Goal: Task Accomplishment & Management: Manage account settings

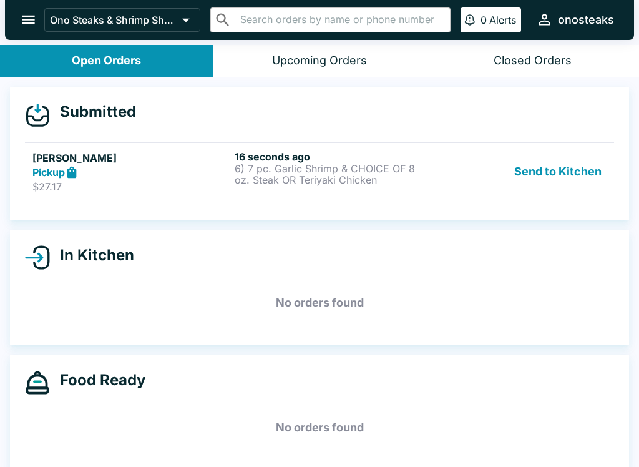
scroll to position [1, 0]
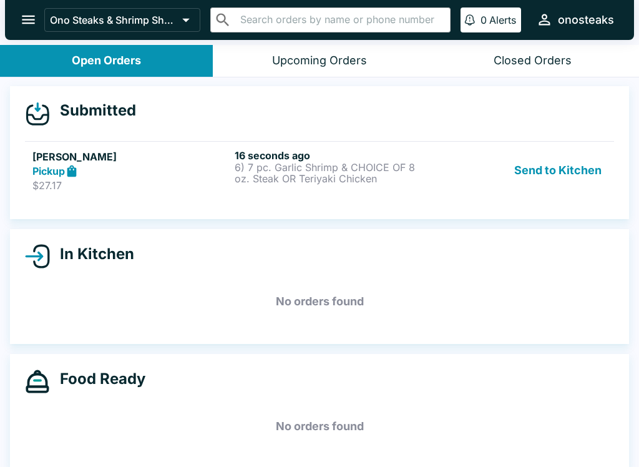
click at [357, 163] on p "6) 7 pc. Garlic Shrimp & CHOICE OF 8 oz. Steak OR Teriyaki Chicken" at bounding box center [333, 173] width 197 height 22
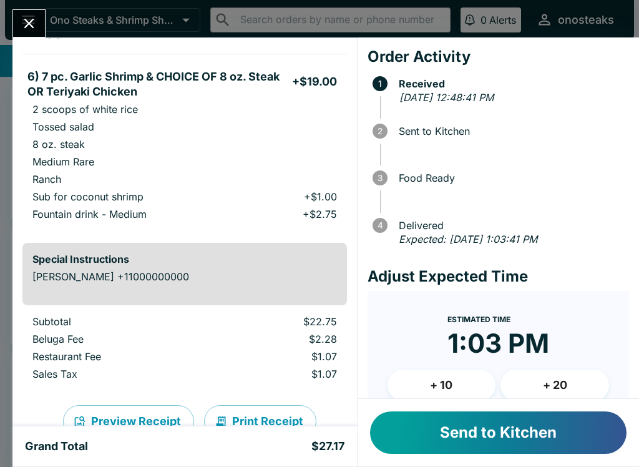
click at [531, 438] on button "Send to Kitchen" at bounding box center [498, 432] width 257 height 42
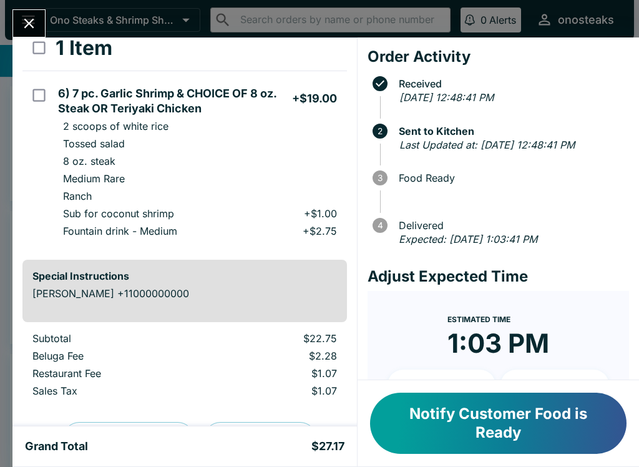
scroll to position [74, 0]
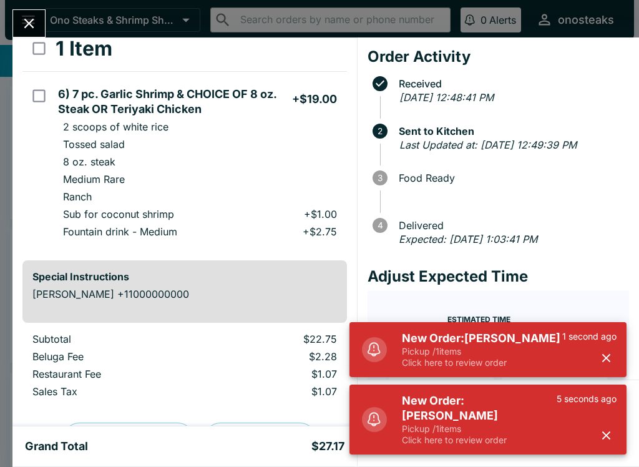
click at [34, 32] on button "Close" at bounding box center [29, 23] width 32 height 27
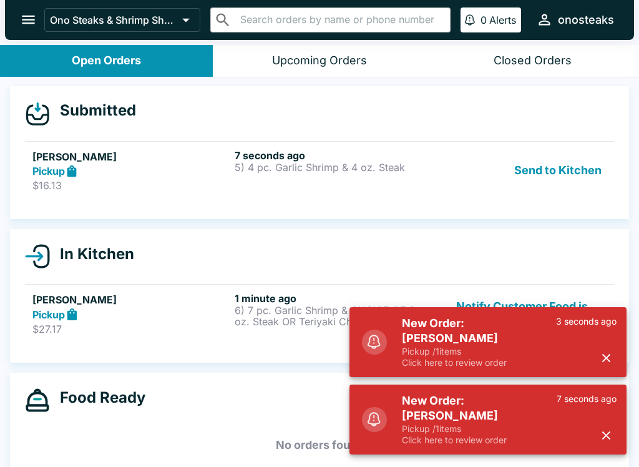
click at [335, 174] on div "7 seconds ago 5) 4 pc. Garlic Shrimp & 4 oz. Steak" at bounding box center [333, 170] width 197 height 43
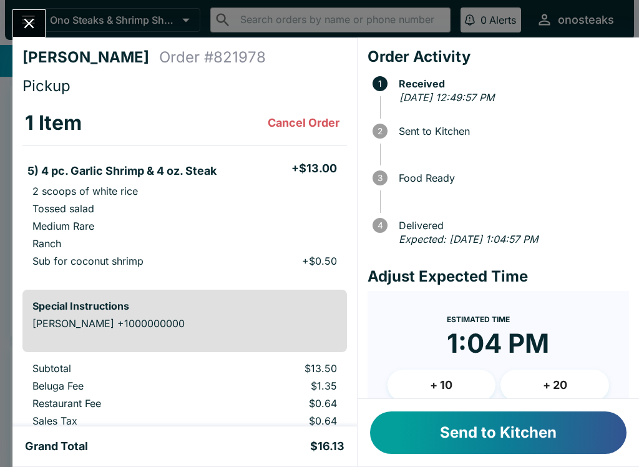
click at [516, 442] on button "Send to Kitchen" at bounding box center [498, 432] width 257 height 42
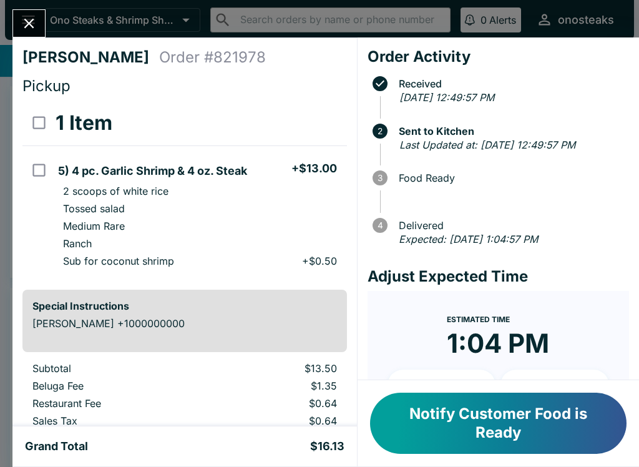
click at [41, 14] on button "Close" at bounding box center [29, 23] width 32 height 27
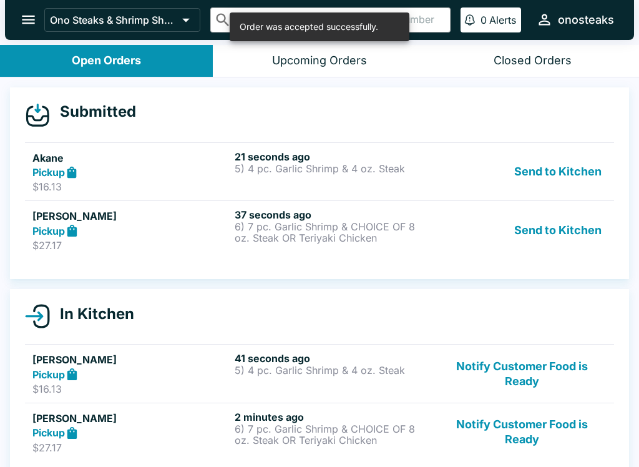
click at [301, 248] on div "37 seconds ago 6) 7 pc. Garlic Shrimp & CHOICE OF 8 oz. Steak OR Teriyaki Chick…" at bounding box center [333, 229] width 197 height 43
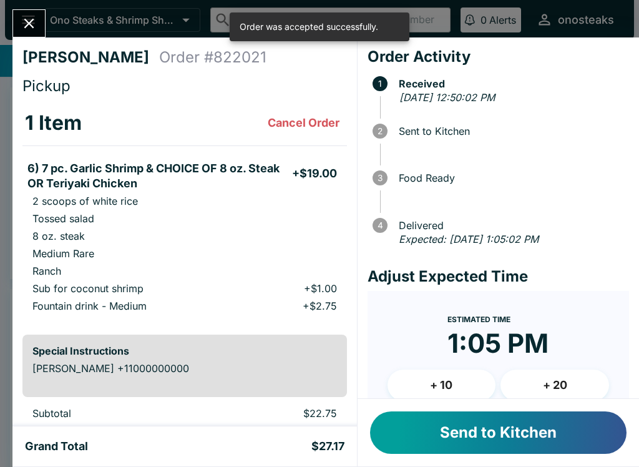
click at [459, 433] on button "Send to Kitchen" at bounding box center [498, 432] width 257 height 42
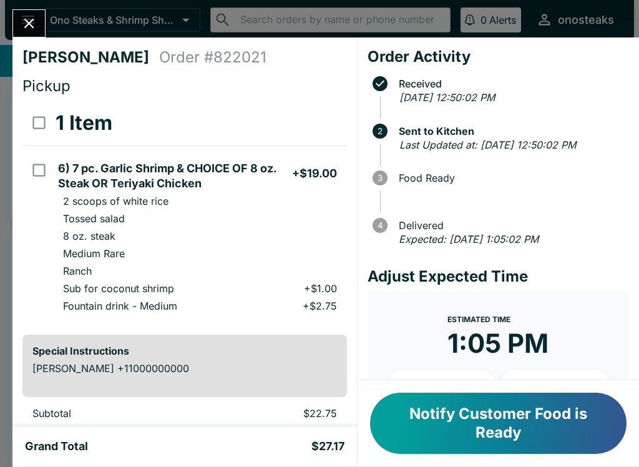
click at [29, 15] on icon "Close" at bounding box center [29, 23] width 17 height 17
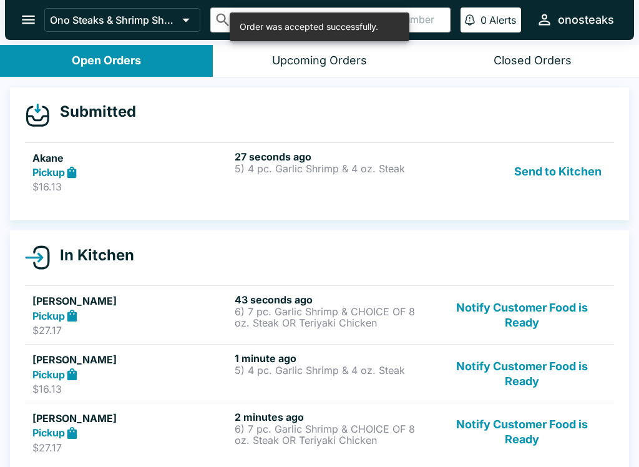
click at [170, 168] on div "Pickup" at bounding box center [130, 172] width 197 height 14
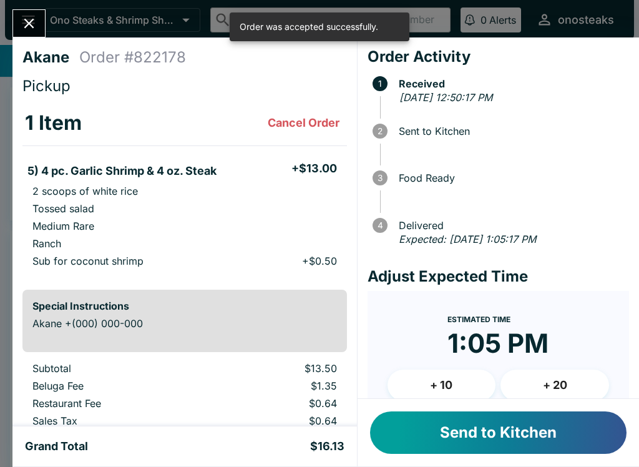
click at [444, 437] on button "Send to Kitchen" at bounding box center [498, 432] width 257 height 42
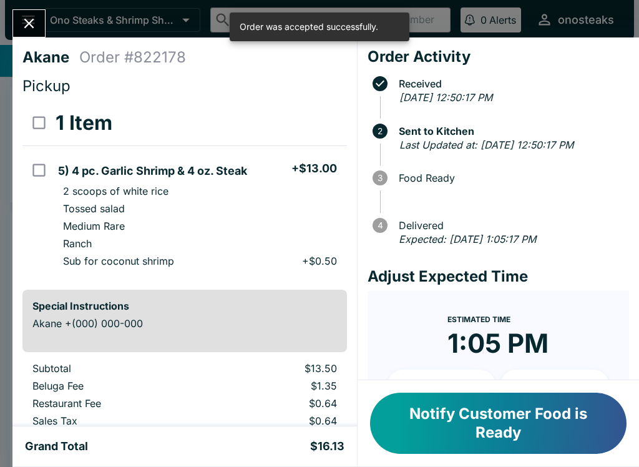
click at [24, 21] on icon "Close" at bounding box center [29, 23] width 17 height 17
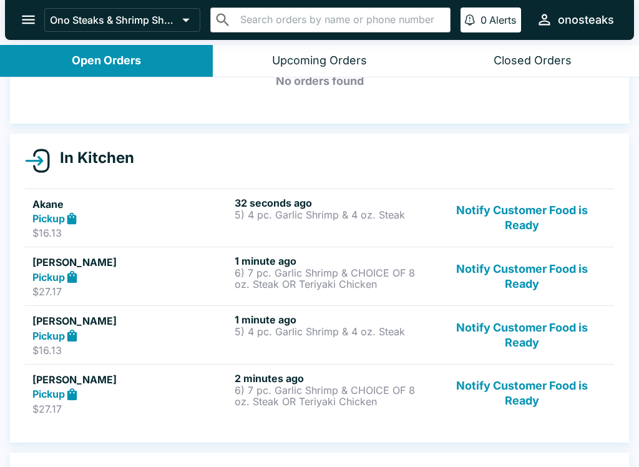
scroll to position [79, 0]
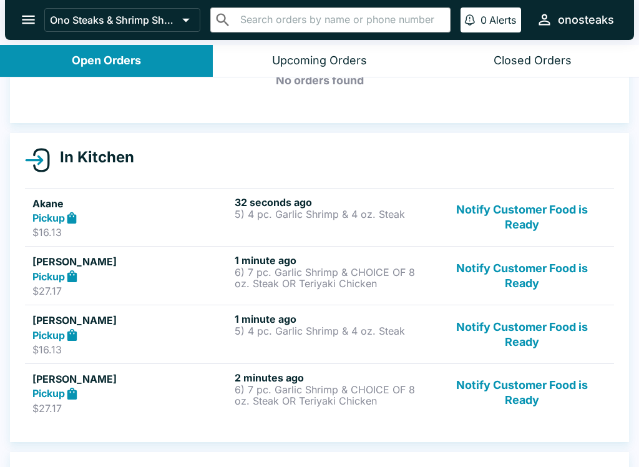
click at [309, 316] on h6 "1 minute ago" at bounding box center [333, 319] width 197 height 12
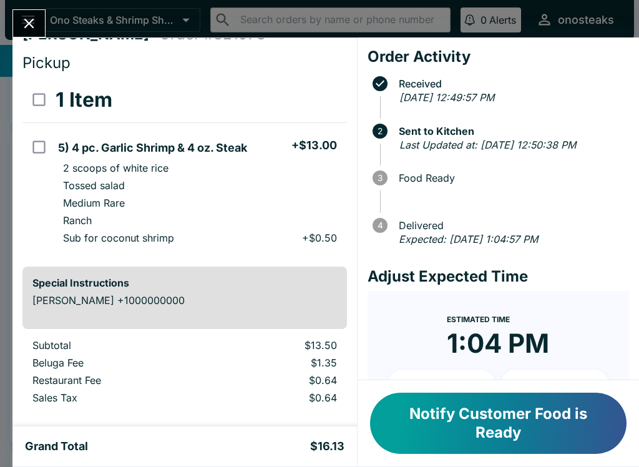
scroll to position [24, 0]
click at [243, 207] on li "Medium Rare" at bounding box center [199, 201] width 293 height 17
checkbox input "true"
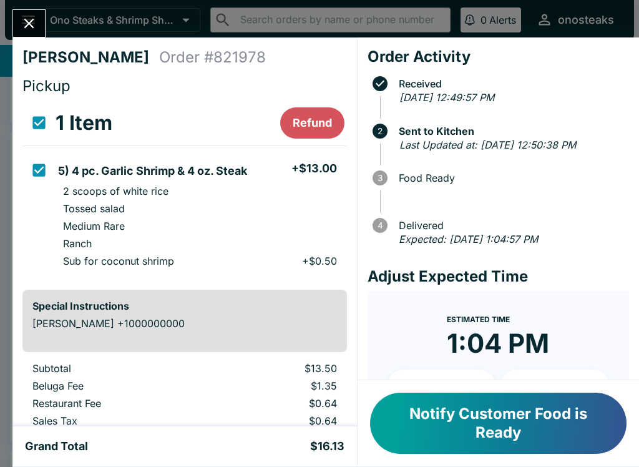
scroll to position [0, 0]
click at [312, 112] on button "Refund" at bounding box center [312, 122] width 64 height 31
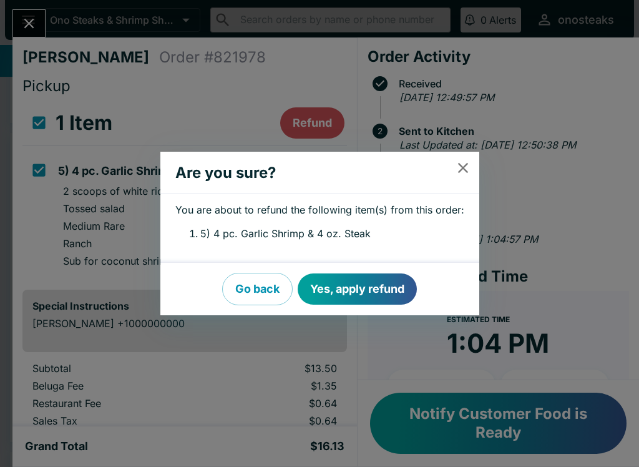
click at [368, 285] on button "Yes, apply refund" at bounding box center [357, 288] width 119 height 31
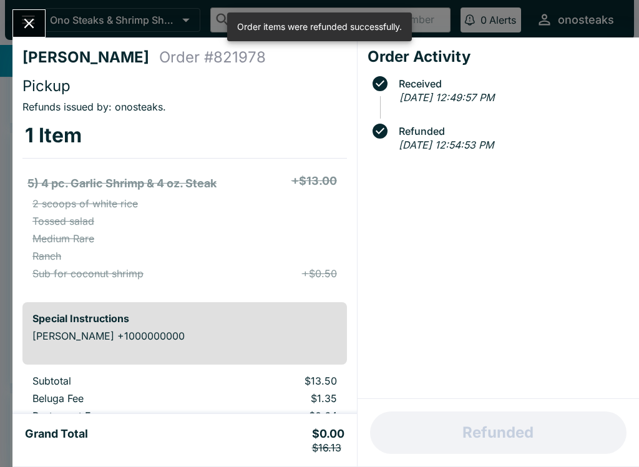
click at [16, 22] on button "Close" at bounding box center [29, 23] width 32 height 27
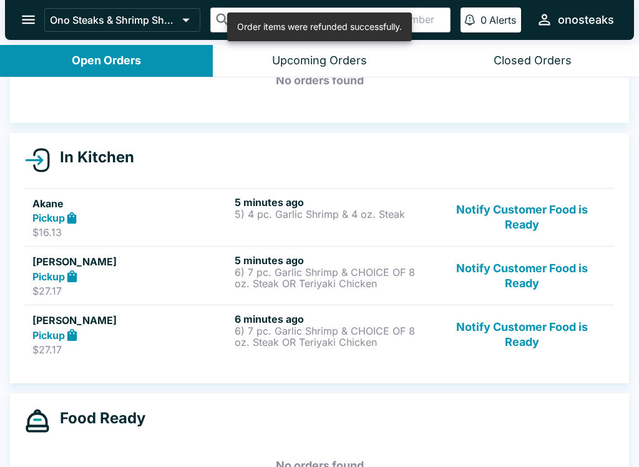
click at [320, 222] on div "5 minutes ago 5) 4 pc. Garlic Shrimp & 4 oz. Steak" at bounding box center [333, 217] width 197 height 43
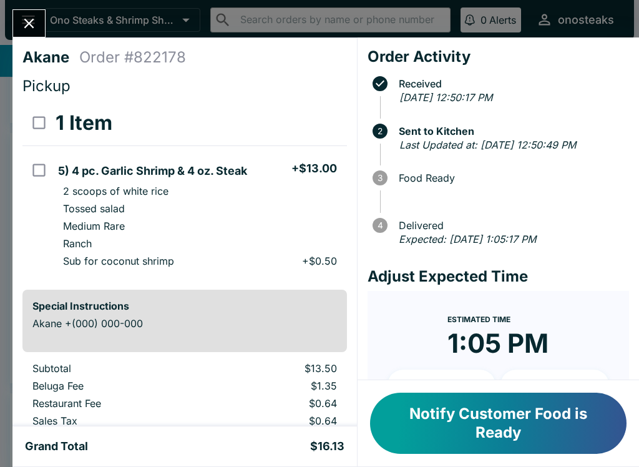
click at [63, 129] on h3 "1 Item" at bounding box center [84, 122] width 57 height 25
click at [115, 204] on p "Tossed salad" at bounding box center [94, 208] width 62 height 12
checkbox input "true"
click at [315, 119] on button "Refund" at bounding box center [312, 122] width 64 height 31
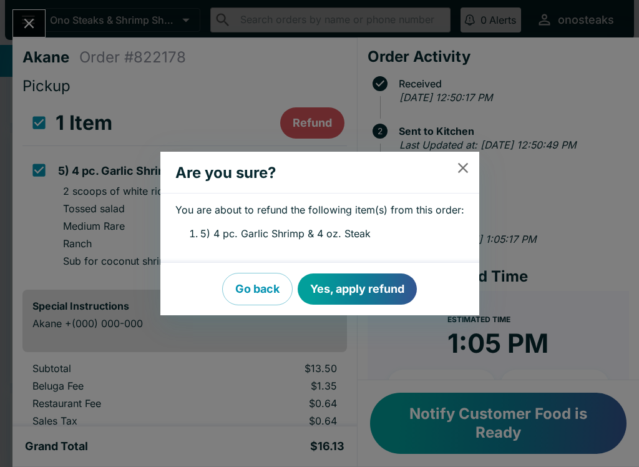
click at [384, 286] on button "Yes, apply refund" at bounding box center [357, 288] width 119 height 31
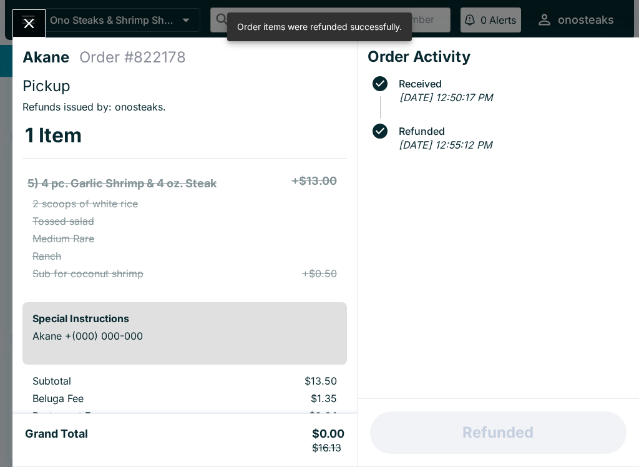
scroll to position [70, 0]
click at [32, 11] on button "Close" at bounding box center [29, 23] width 32 height 27
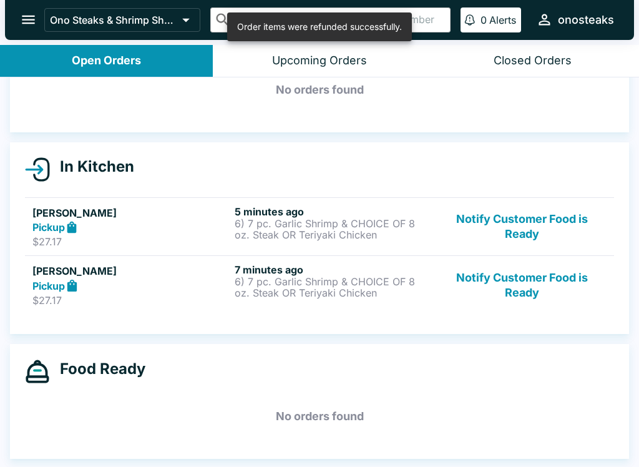
click at [532, 59] on div "Closed Orders" at bounding box center [533, 61] width 78 height 14
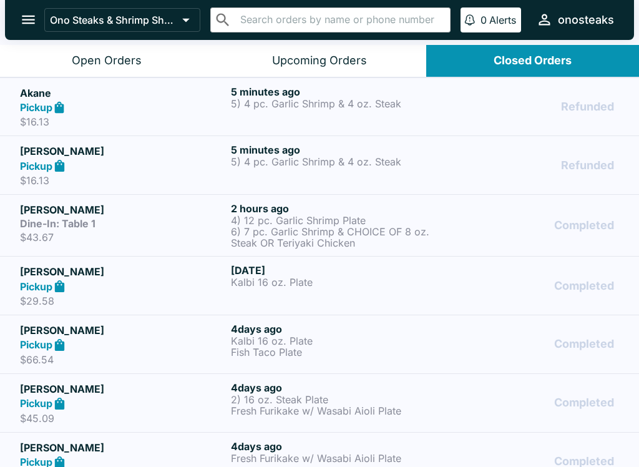
click at [120, 54] on div "Open Orders" at bounding box center [107, 61] width 70 height 14
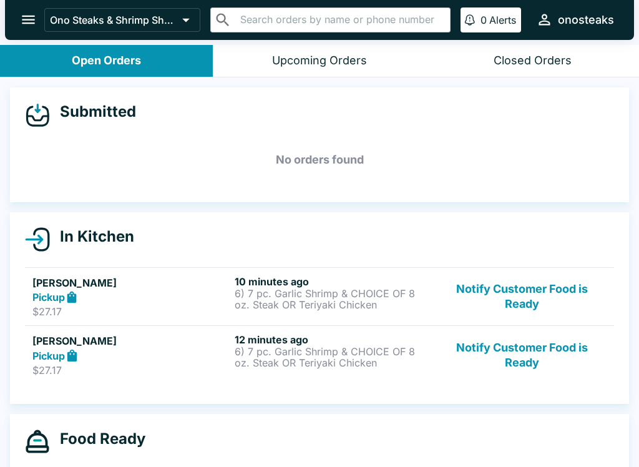
click at [325, 297] on p "6) 7 pc. Garlic Shrimp & CHOICE OF 8 oz. Steak OR Teriyaki Chicken" at bounding box center [333, 299] width 197 height 22
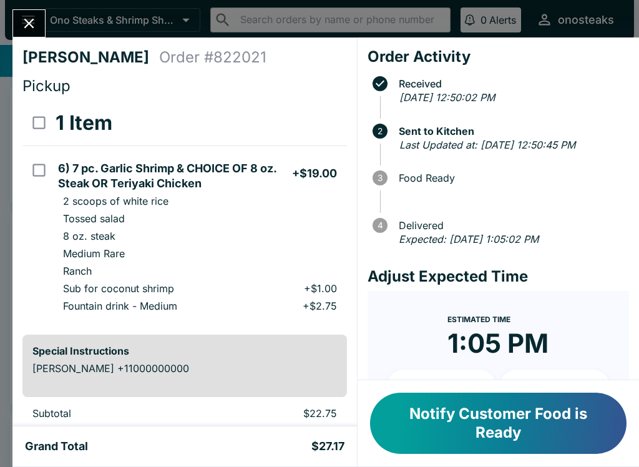
scroll to position [-1, 0]
click at [33, 7] on div "[PERSON_NAME] Order # 822021 Pickup 1 Item 6) 7 pc. Garlic Shrimp & CHOICE OF 8…" at bounding box center [319, 233] width 639 height 467
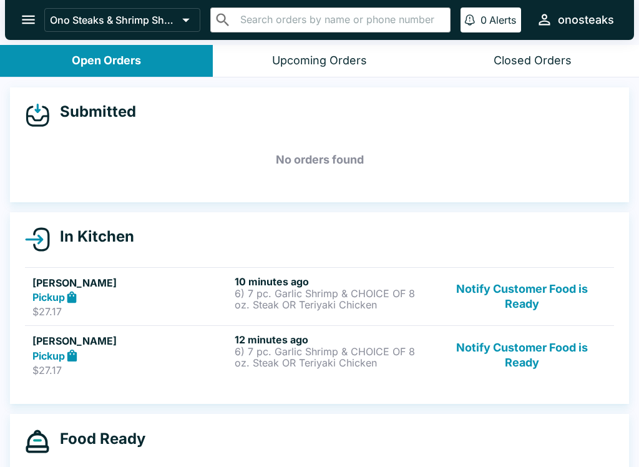
click at [291, 368] on p "6) 7 pc. Garlic Shrimp & CHOICE OF 8 oz. Steak OR Teriyaki Chicken" at bounding box center [333, 357] width 197 height 22
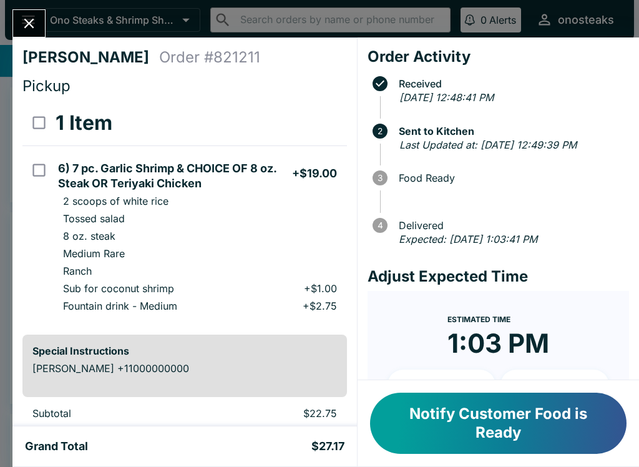
click at [41, 24] on button "Close" at bounding box center [29, 23] width 32 height 27
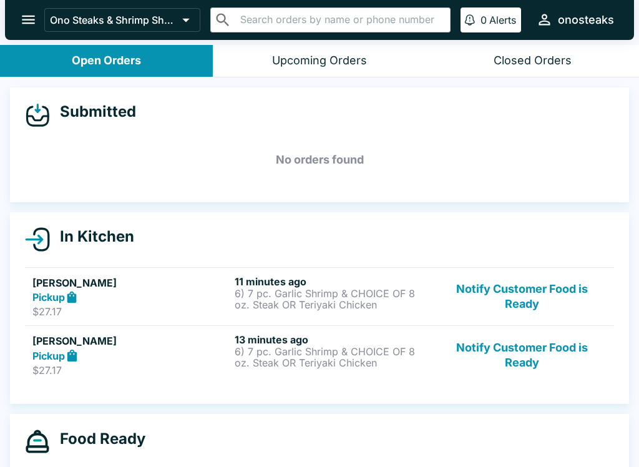
click at [526, 362] on button "Notify Customer Food is Ready" at bounding box center [522, 354] width 169 height 43
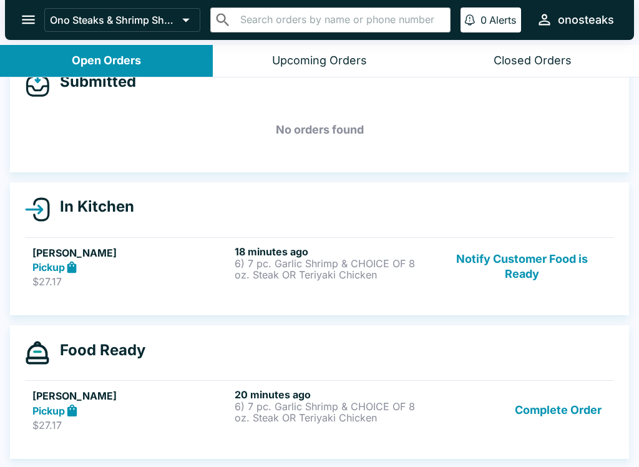
click at [532, 405] on button "Complete Order" at bounding box center [558, 409] width 97 height 43
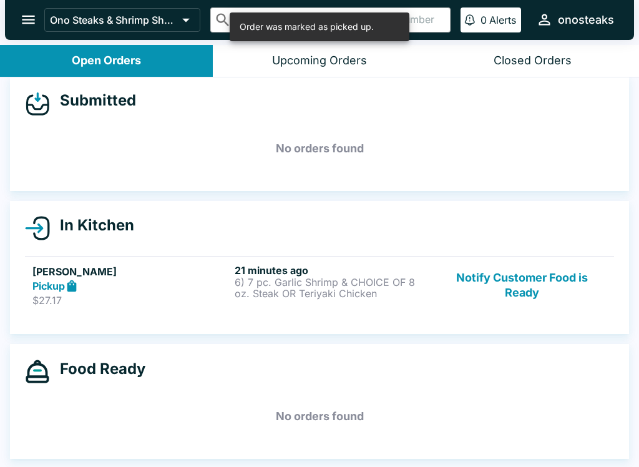
click at [278, 277] on p "6) 7 pc. Garlic Shrimp & CHOICE OF 8 oz. Steak OR Teriyaki Chicken" at bounding box center [333, 288] width 197 height 22
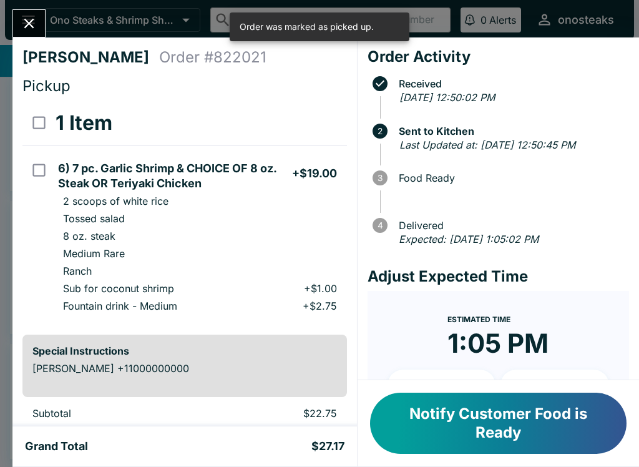
click at [23, 22] on icon "Close" at bounding box center [29, 23] width 17 height 17
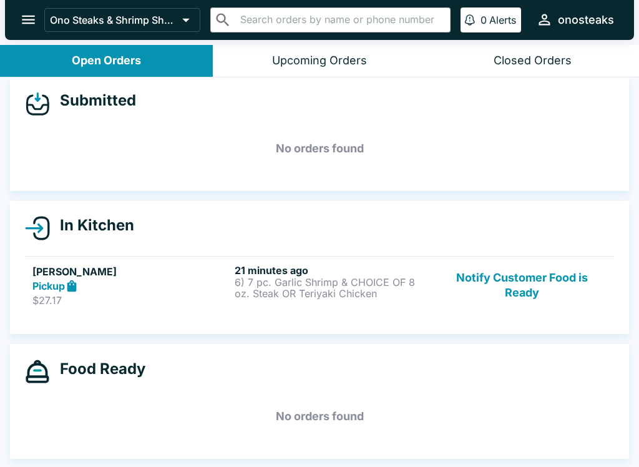
click at [519, 285] on button "Notify Customer Food is Ready" at bounding box center [522, 285] width 169 height 43
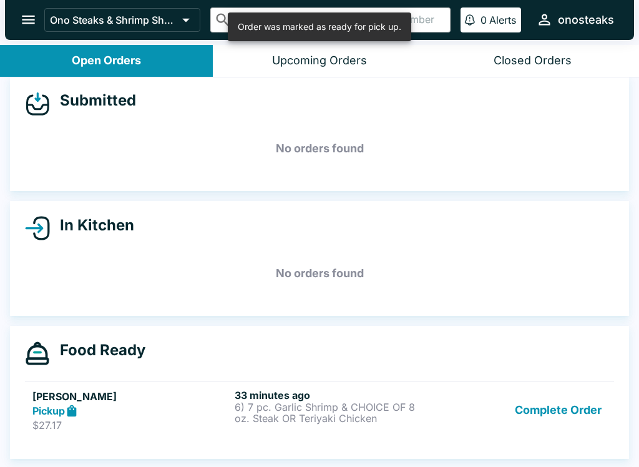
click at [556, 57] on div "Closed Orders" at bounding box center [533, 61] width 78 height 14
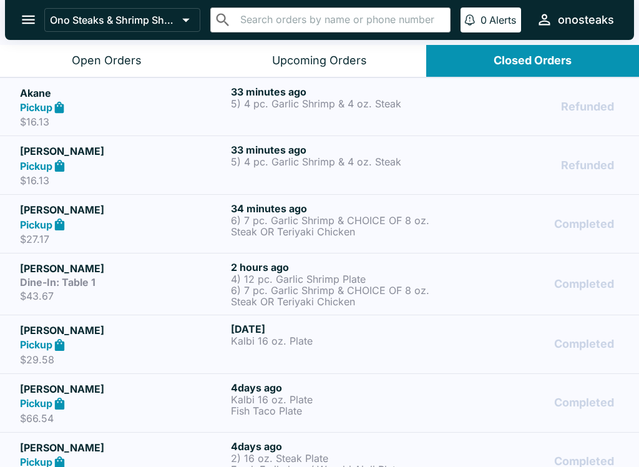
click at [286, 230] on p "6) 7 pc. Garlic Shrimp & CHOICE OF 8 oz. Steak OR Teriyaki Chicken" at bounding box center [334, 226] width 206 height 22
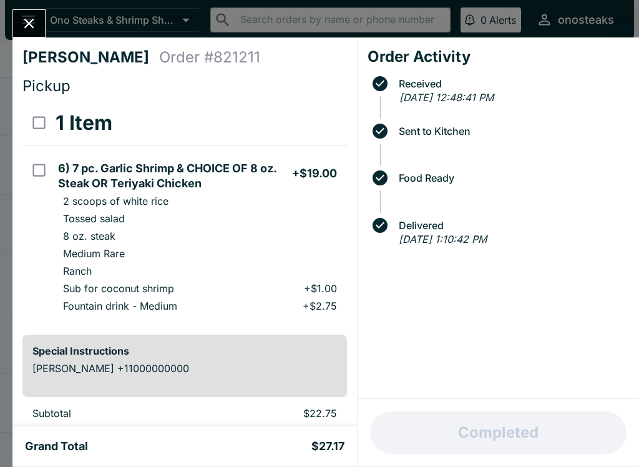
click at [26, 29] on icon "Close" at bounding box center [29, 23] width 17 height 17
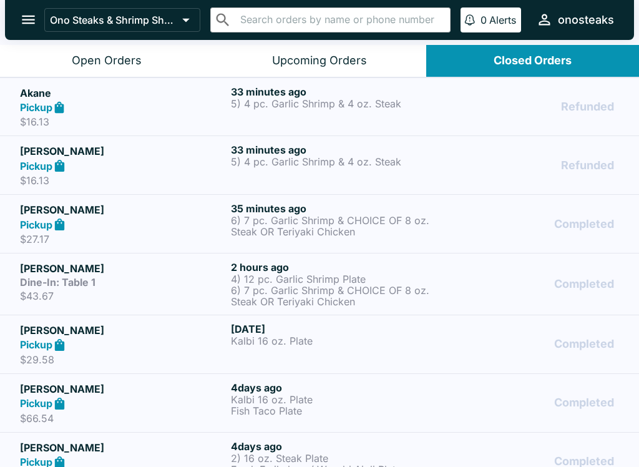
click at [142, 56] on button "Open Orders" at bounding box center [106, 61] width 213 height 32
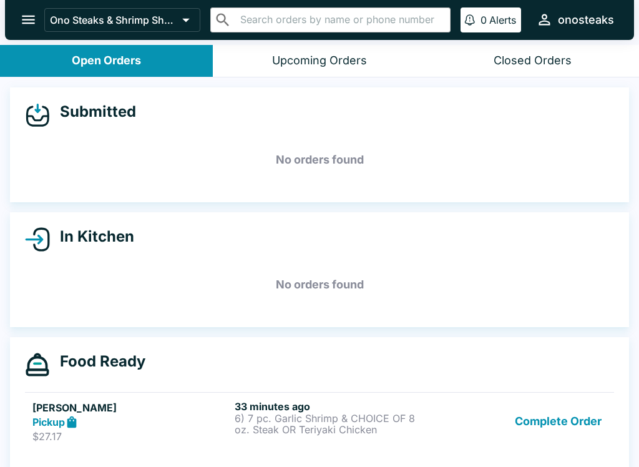
click at [400, 61] on button "Upcoming Orders" at bounding box center [319, 61] width 213 height 32
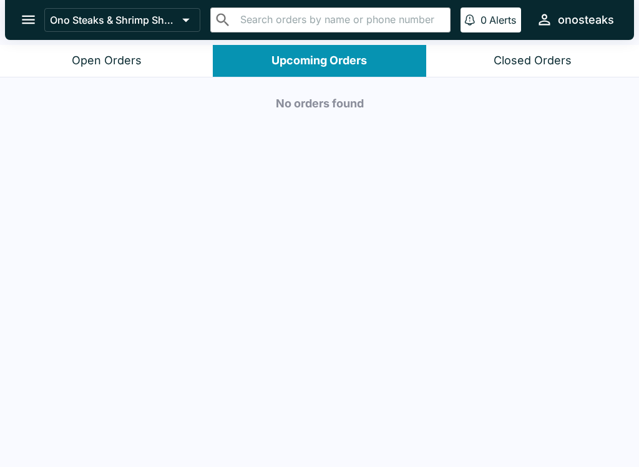
click at [130, 42] on header "Ono Steaks & Shrimp Shack ​ ​ 0 Alerts onosteaks" at bounding box center [319, 22] width 639 height 45
click at [165, 46] on button "Open Orders" at bounding box center [106, 61] width 213 height 32
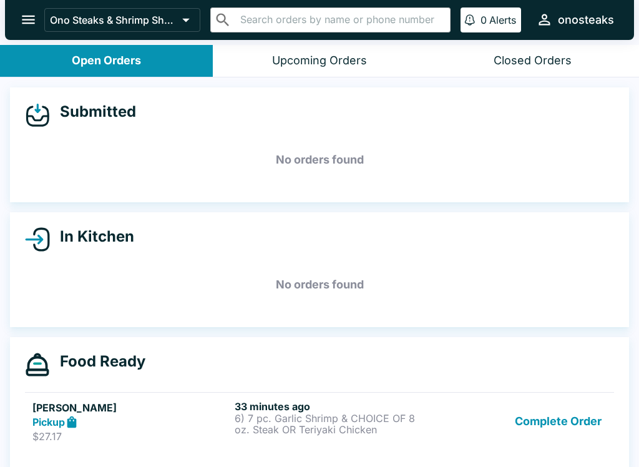
click at [318, 59] on div "Upcoming Orders" at bounding box center [319, 61] width 95 height 14
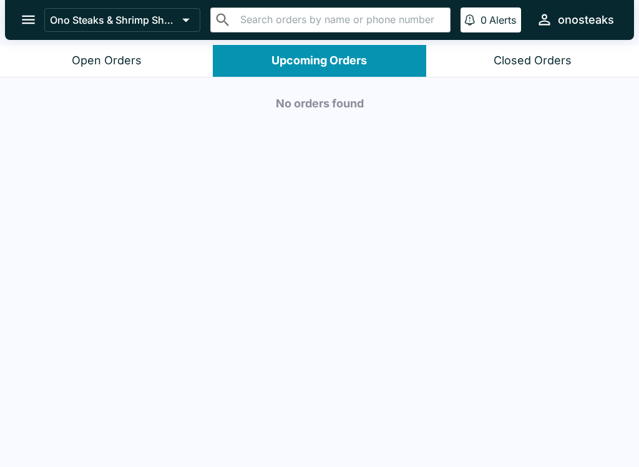
click at [547, 69] on button "Closed Orders" at bounding box center [532, 61] width 213 height 32
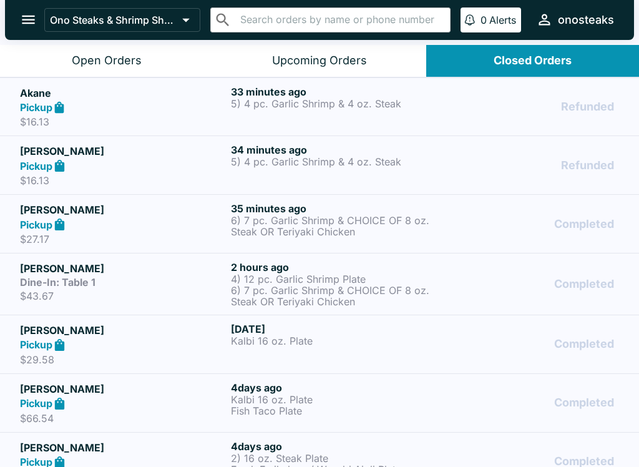
click at [536, 55] on div "Closed Orders" at bounding box center [533, 61] width 78 height 14
click at [330, 125] on div "33 minutes ago 5) 4 pc. Garlic Shrimp & 4 oz. Steak" at bounding box center [334, 107] width 206 height 43
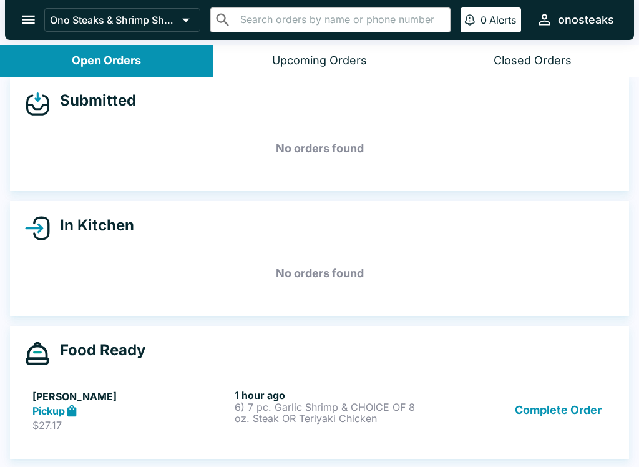
scroll to position [11, 0]
click at [541, 399] on button "Complete Order" at bounding box center [558, 410] width 97 height 43
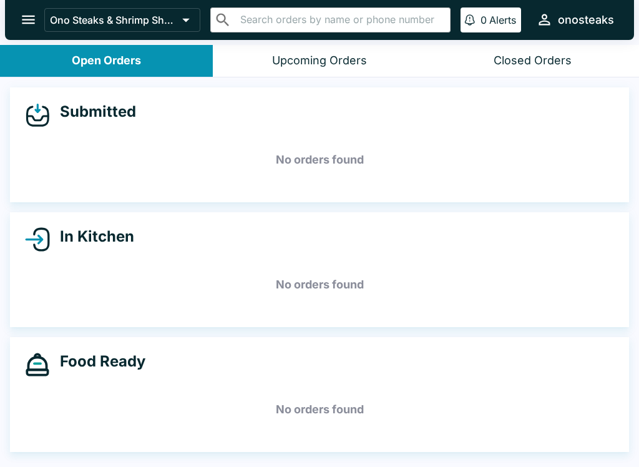
scroll to position [0, 0]
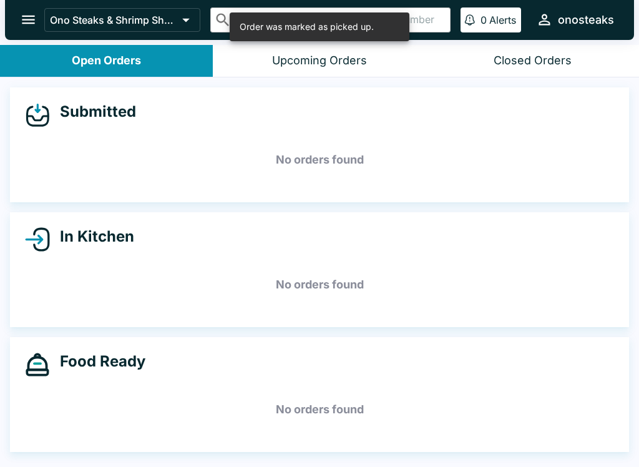
click at [283, 62] on div "Upcoming Orders" at bounding box center [319, 61] width 95 height 14
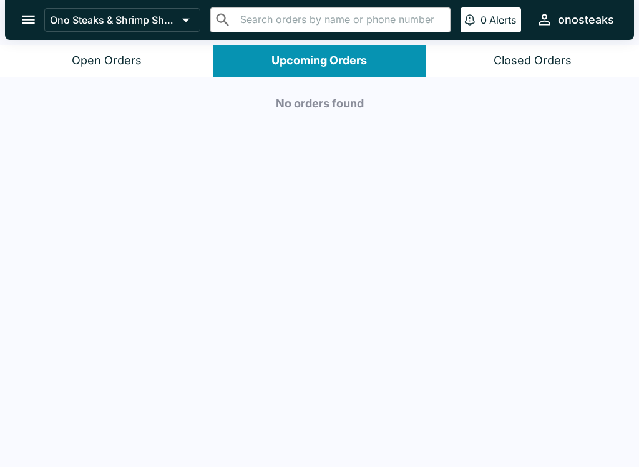
click at [129, 65] on div "Open Orders" at bounding box center [107, 61] width 70 height 14
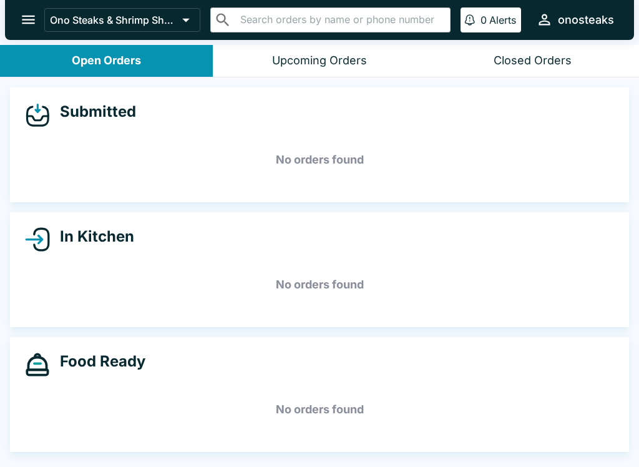
click at [285, 63] on div "Upcoming Orders" at bounding box center [319, 61] width 95 height 14
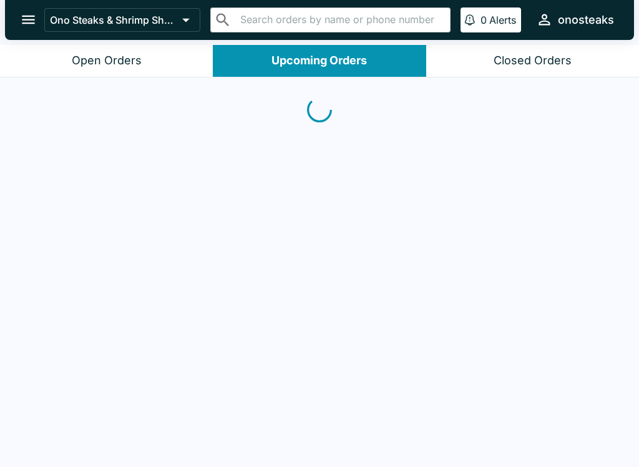
click at [284, 62] on div "Upcoming Orders" at bounding box center [319, 61] width 95 height 14
click at [311, 52] on button "Upcoming Orders" at bounding box center [319, 61] width 213 height 32
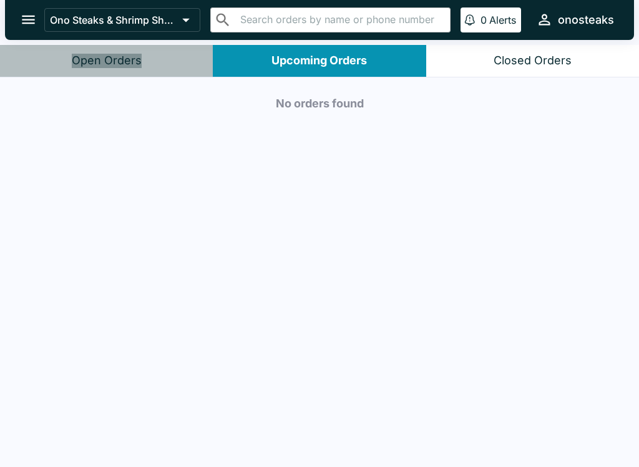
click at [110, 62] on div "Open Orders" at bounding box center [107, 61] width 70 height 14
click at [109, 62] on div "Open Orders" at bounding box center [107, 61] width 70 height 14
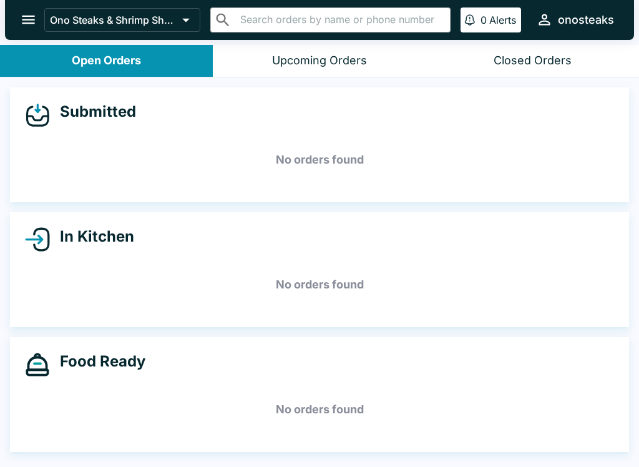
click at [119, 85] on div "Submitted No orders found In Kitchen No orders found Food Ready No orders found" at bounding box center [319, 273] width 639 height 392
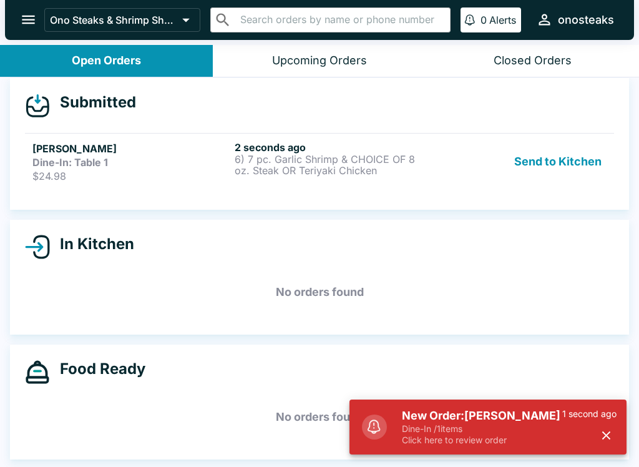
scroll to position [9, 0]
click at [320, 162] on p "6) 7 pc. Garlic Shrimp & CHOICE OF 8 oz. Steak OR Teriyaki Chicken" at bounding box center [333, 165] width 197 height 22
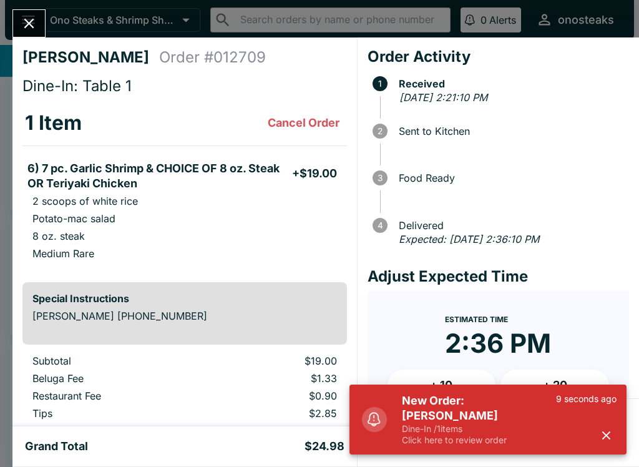
click at [365, 159] on div "Order Activity 1 Received Fri Sep 12 2025 - 2:21:10 PM 2 Sent to Kitchen 3 Food…" at bounding box center [499, 217] width 282 height 361
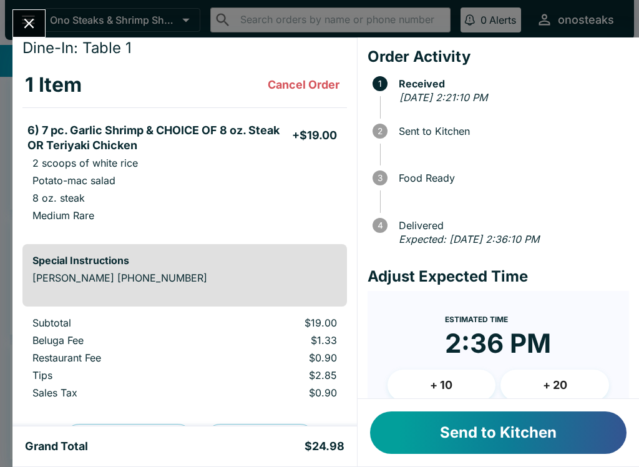
scroll to position [39, 0]
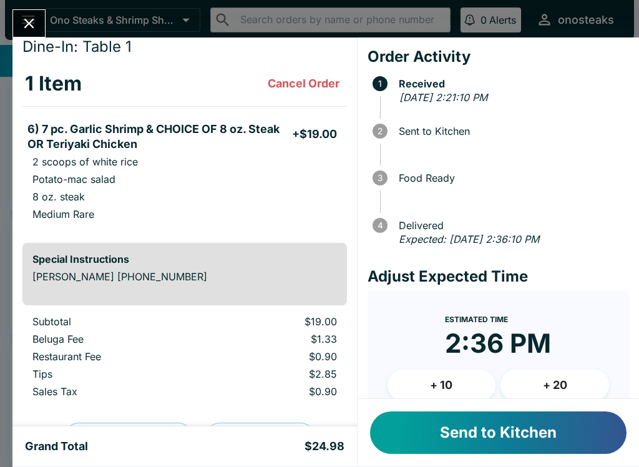
click at [447, 439] on button "Send to Kitchen" at bounding box center [498, 432] width 257 height 42
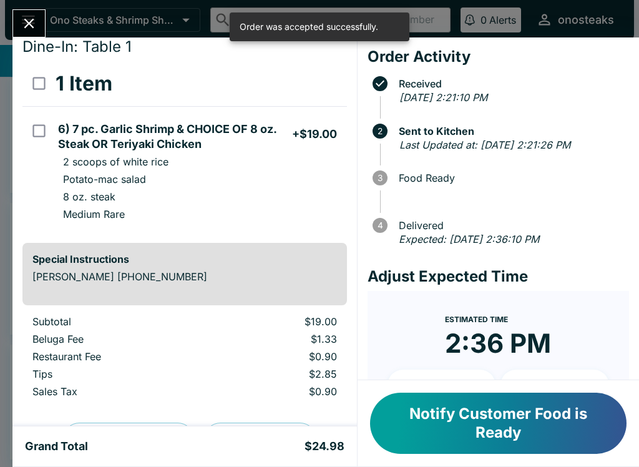
click at [22, 15] on icon "Close" at bounding box center [29, 23] width 17 height 17
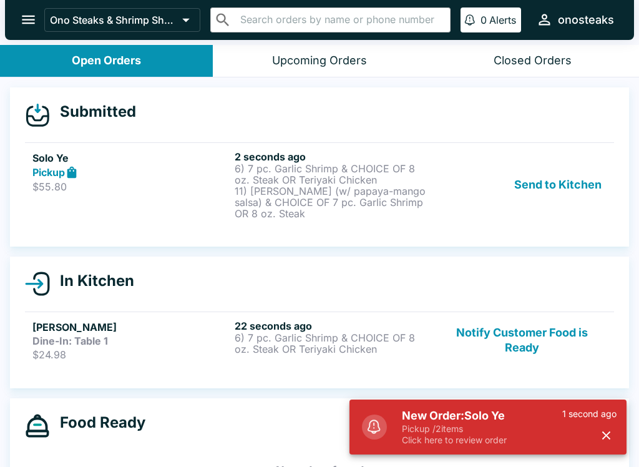
click at [305, 187] on p "11) Ono (w/ papaya-mango salsa) & CHOICE OF 7 pc. Garlic Shrimp OR 8 oz. Steak" at bounding box center [333, 202] width 197 height 34
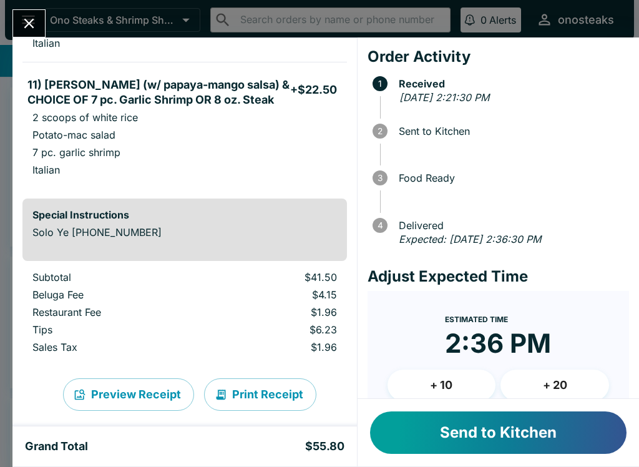
scroll to position [241, 0]
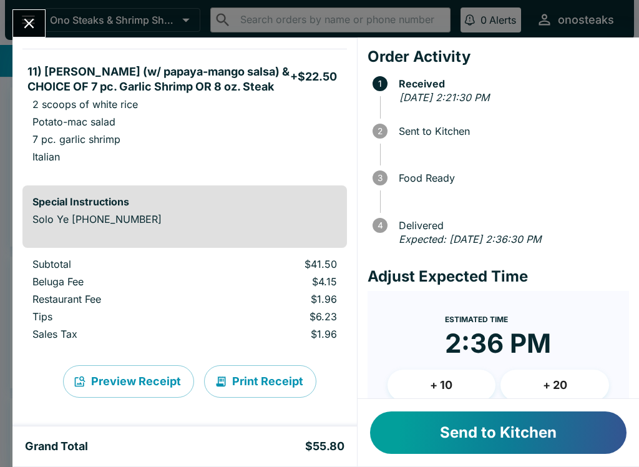
click at [476, 435] on button "Send to Kitchen" at bounding box center [498, 432] width 257 height 42
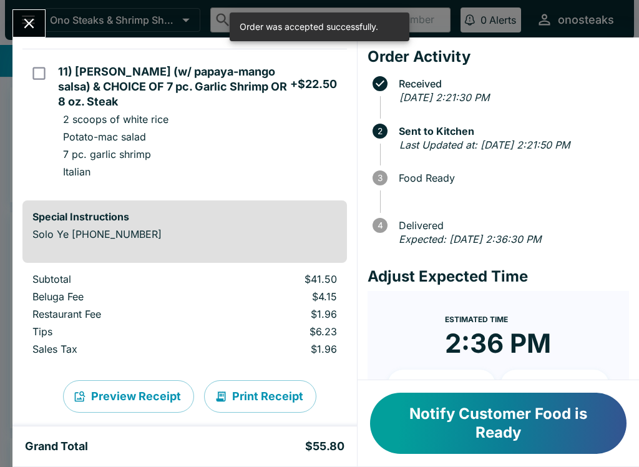
click at [25, 21] on icon "Close" at bounding box center [29, 23] width 17 height 17
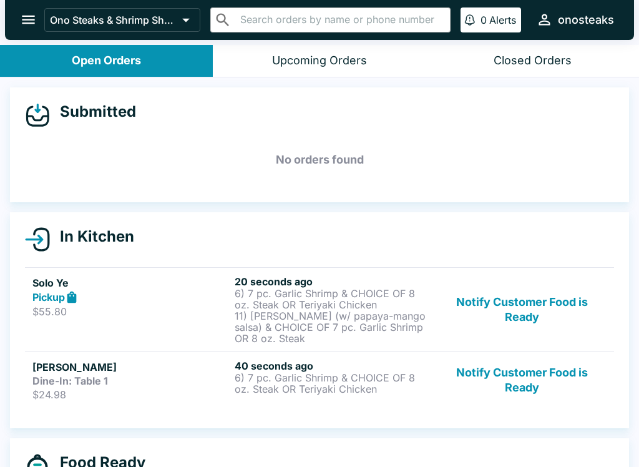
click at [527, 385] on button "Notify Customer Food is Ready" at bounding box center [522, 380] width 169 height 41
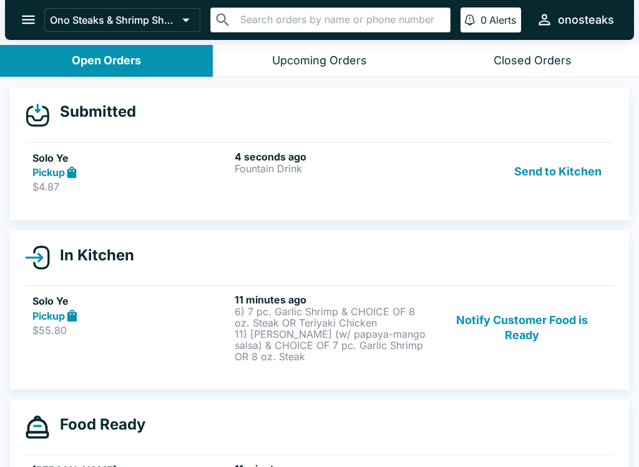
click at [337, 166] on p "Fountain Drink" at bounding box center [333, 168] width 197 height 11
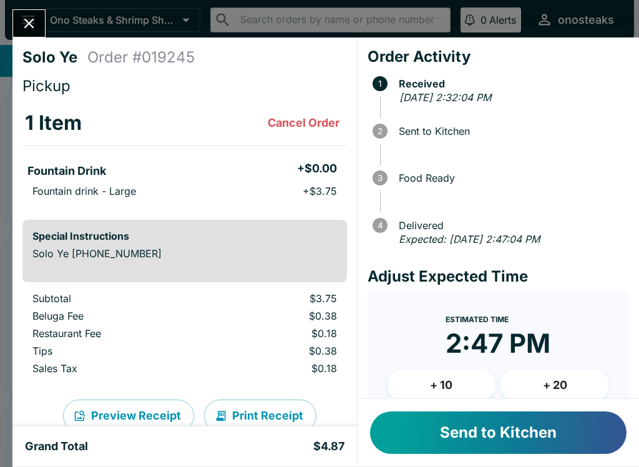
click at [488, 433] on button "Send to Kitchen" at bounding box center [498, 432] width 257 height 42
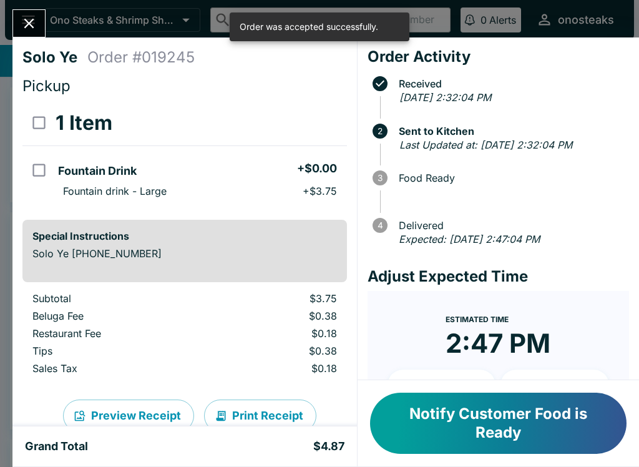
click at [36, 30] on icon "Close" at bounding box center [29, 23] width 17 height 17
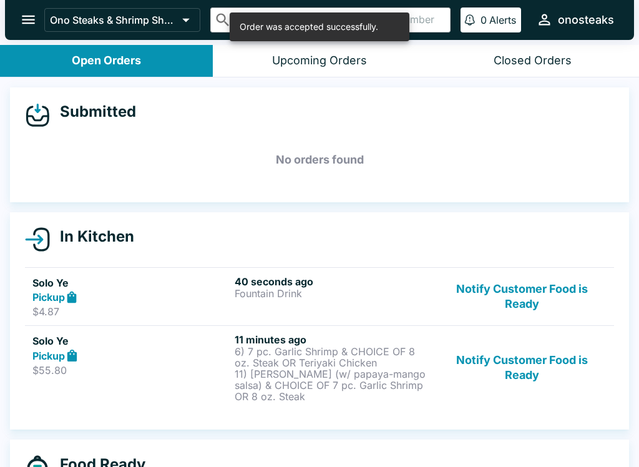
click at [531, 298] on button "Notify Customer Food is Ready" at bounding box center [522, 296] width 169 height 43
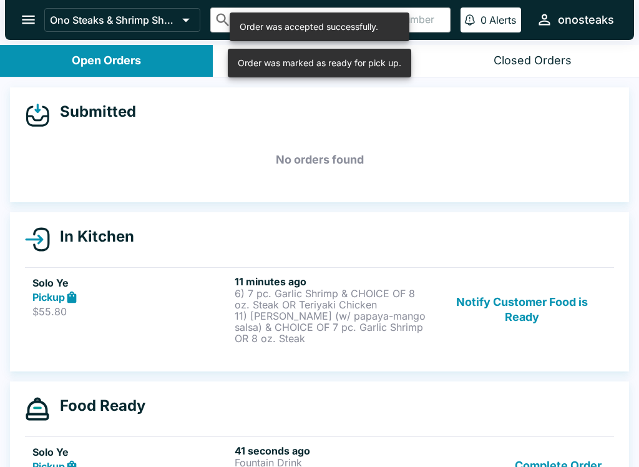
click at [443, 450] on div "Complete Order" at bounding box center [522, 465] width 169 height 43
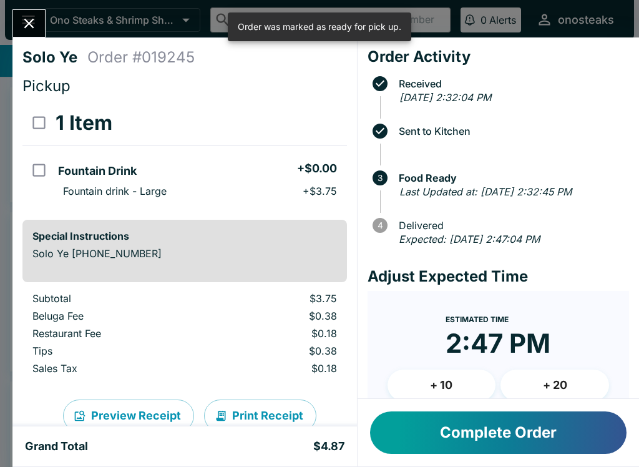
click at [516, 424] on button "Complete Order" at bounding box center [498, 432] width 257 height 42
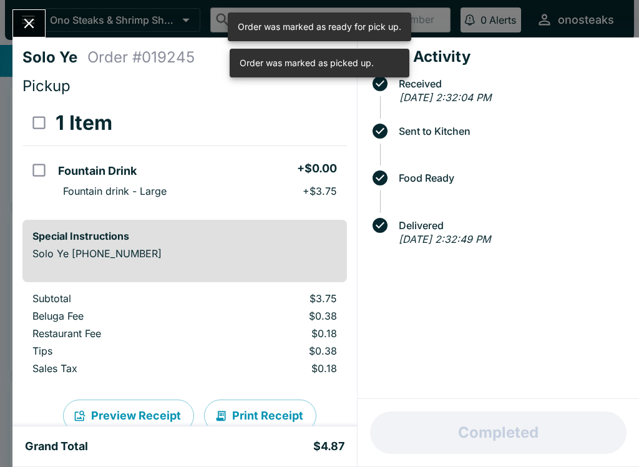
click at [45, 21] on button "Close" at bounding box center [29, 23] width 32 height 27
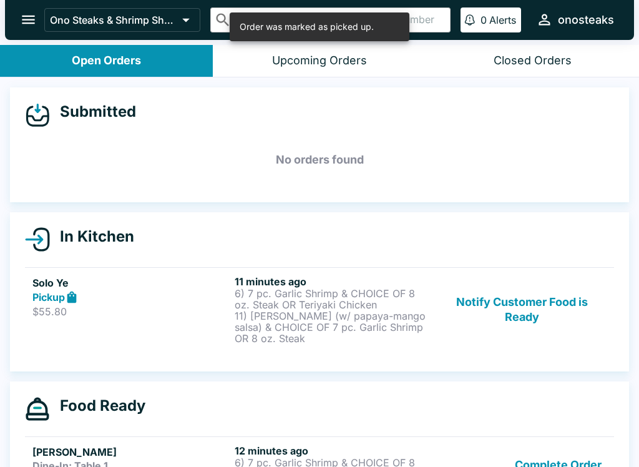
click at [565, 310] on button "Notify Customer Food is Ready" at bounding box center [522, 309] width 169 height 69
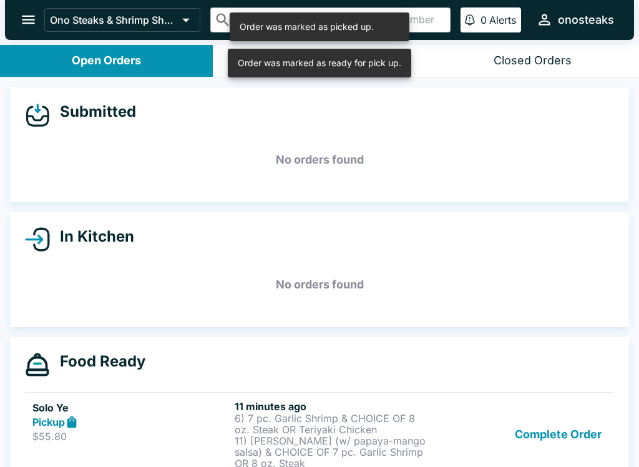
click at [574, 414] on button "Complete Order" at bounding box center [558, 434] width 97 height 69
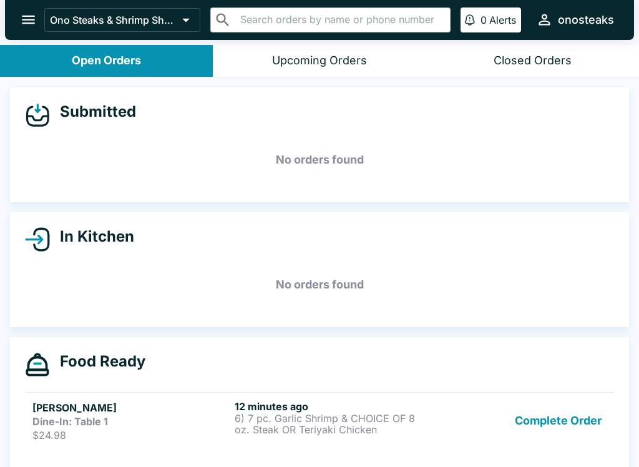
click at [576, 433] on button "Complete Order" at bounding box center [558, 420] width 97 height 41
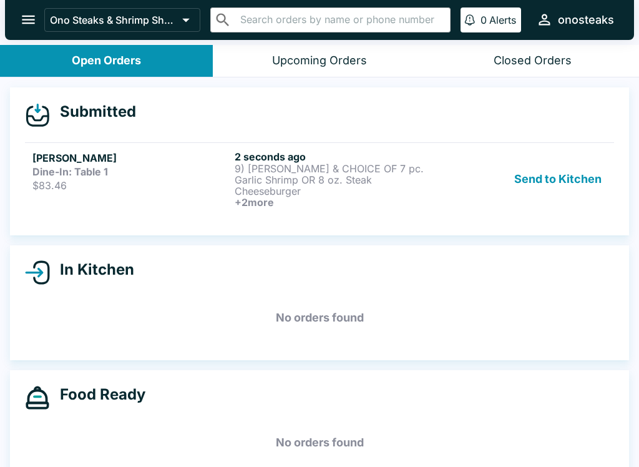
click at [582, 185] on button "Send to Kitchen" at bounding box center [557, 178] width 97 height 57
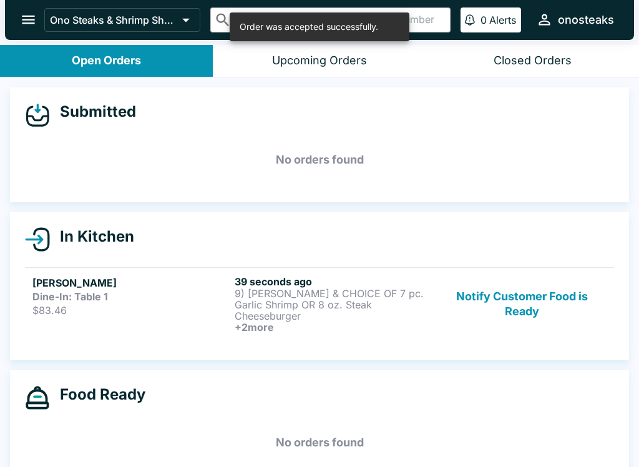
click at [215, 306] on p "$83.46" at bounding box center [130, 310] width 197 height 12
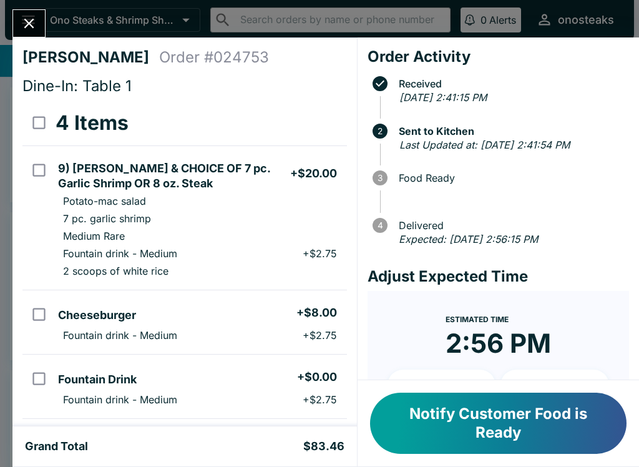
click at [39, 18] on button "Close" at bounding box center [29, 23] width 32 height 27
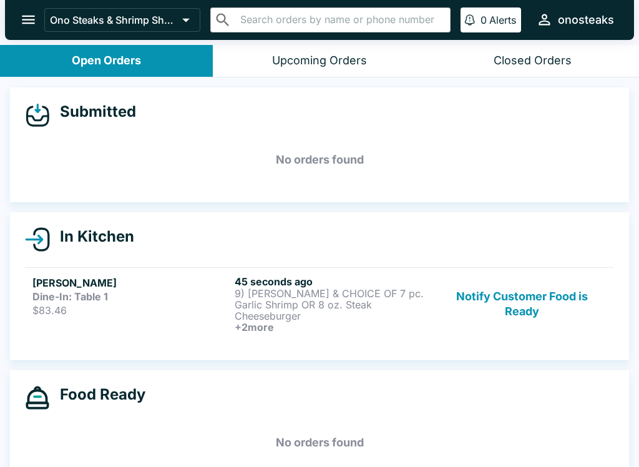
click at [547, 313] on button "Notify Customer Food is Ready" at bounding box center [522, 303] width 169 height 57
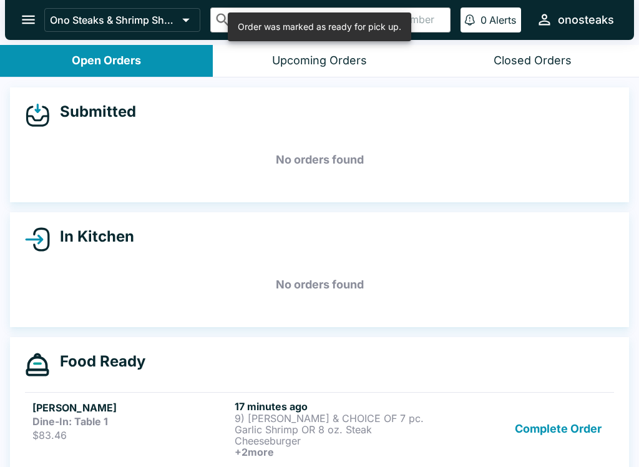
click at [564, 435] on button "Complete Order" at bounding box center [558, 428] width 97 height 57
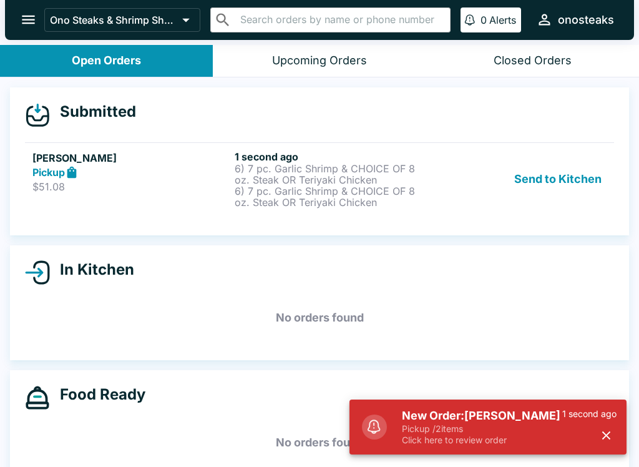
click at [255, 172] on p "6) 7 pc. Garlic Shrimp & CHOICE OF 8 oz. Steak OR Teriyaki Chicken" at bounding box center [333, 174] width 197 height 22
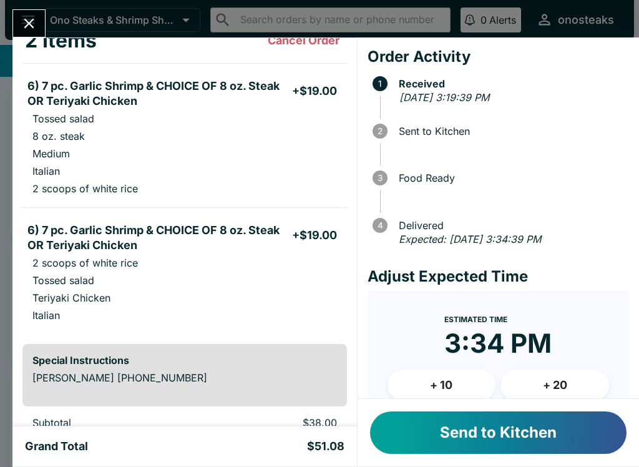
scroll to position [87, 0]
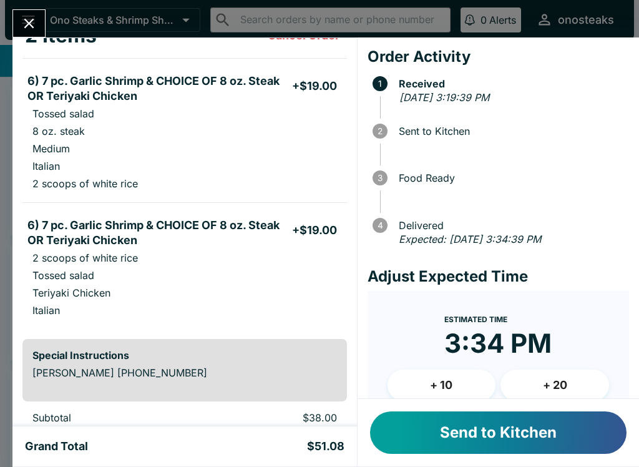
click at [420, 421] on button "Send to Kitchen" at bounding box center [498, 432] width 257 height 42
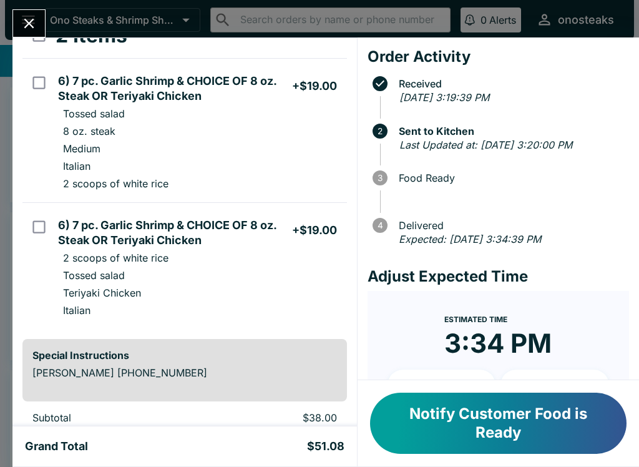
click at [41, 27] on button "Close" at bounding box center [29, 23] width 32 height 27
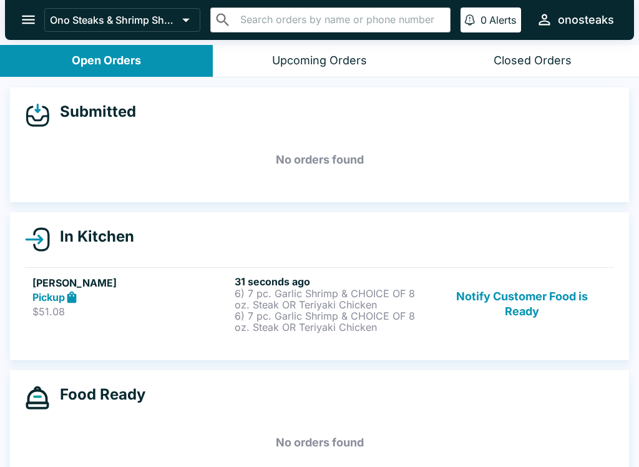
click at [512, 310] on button "Notify Customer Food is Ready" at bounding box center [522, 303] width 169 height 57
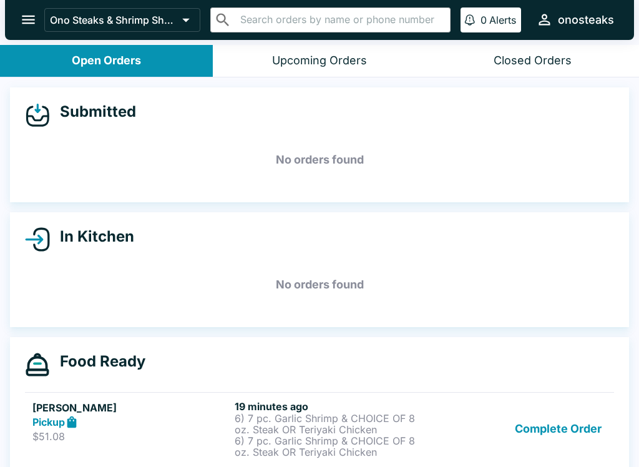
click at [579, 428] on button "Complete Order" at bounding box center [558, 428] width 97 height 57
